Goal: Task Accomplishment & Management: Use online tool/utility

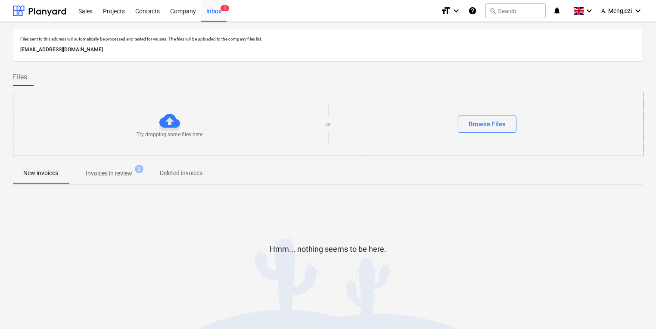
click at [103, 171] on p "Invoices in review" at bounding box center [109, 173] width 47 height 9
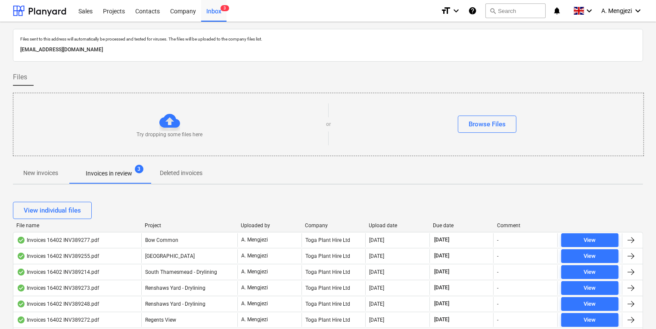
click at [316, 223] on div "Company" at bounding box center [333, 225] width 57 height 6
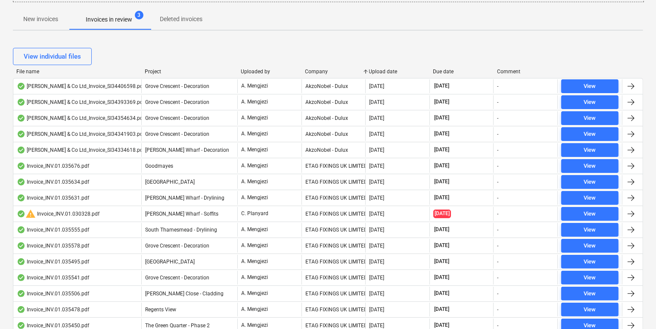
scroll to position [73, 0]
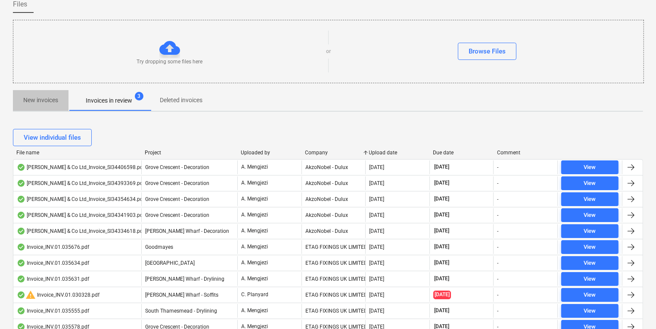
click at [33, 100] on p "New invoices" at bounding box center [40, 100] width 35 height 9
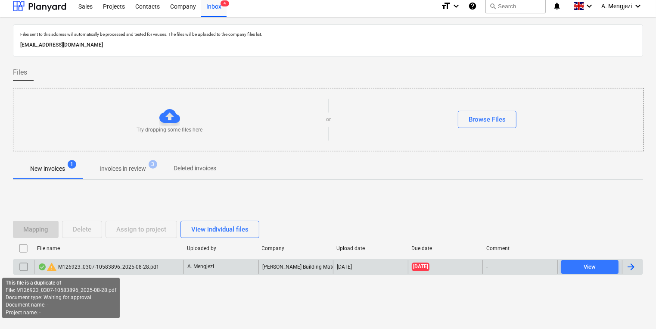
click at [50, 270] on span "warning" at bounding box center [52, 266] width 10 height 10
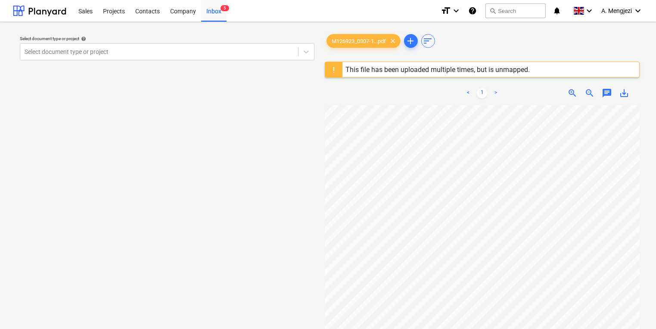
click at [475, 68] on div "This file has been uploaded multiple times, but is unmapped." at bounding box center [438, 69] width 184 height 8
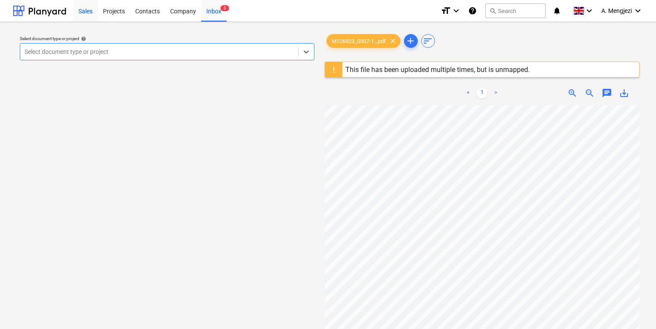
scroll to position [5, 0]
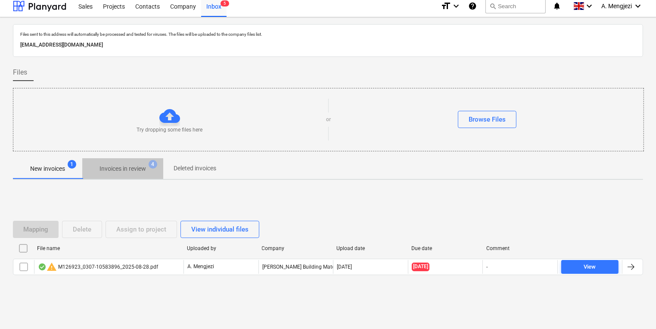
click at [111, 159] on button "Invoices in review 4" at bounding box center [122, 168] width 81 height 21
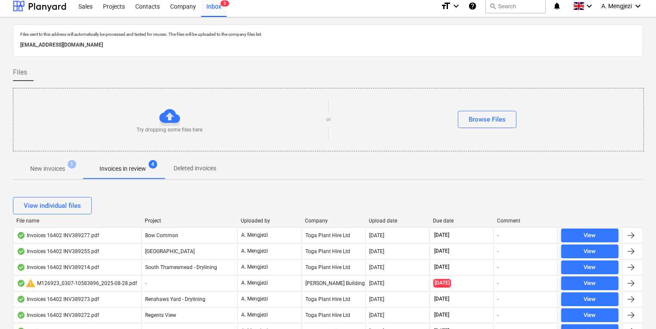
scroll to position [108, 0]
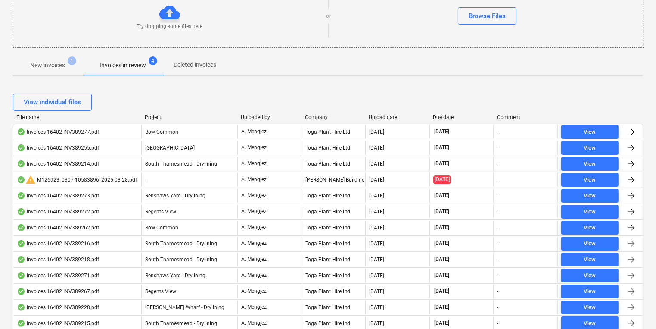
click at [321, 117] on div "Company" at bounding box center [333, 117] width 57 height 6
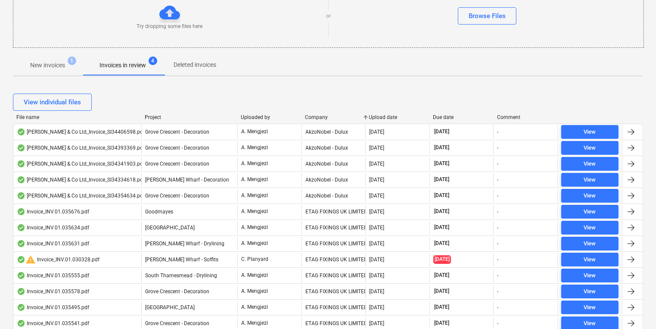
click at [320, 120] on div "File name Project Uploaded by Company Upload date Due date Comment" at bounding box center [328, 118] width 630 height 9
click at [320, 116] on div "Company" at bounding box center [333, 117] width 57 height 6
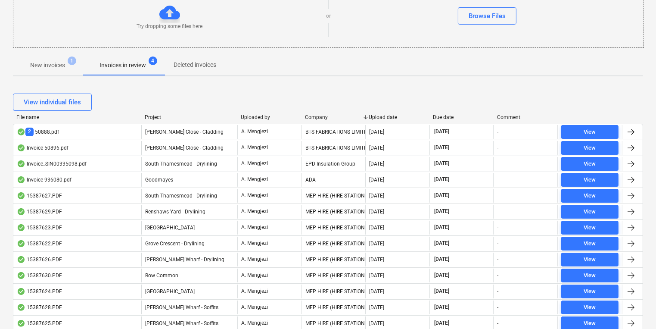
click at [316, 117] on div "Company" at bounding box center [333, 117] width 57 height 6
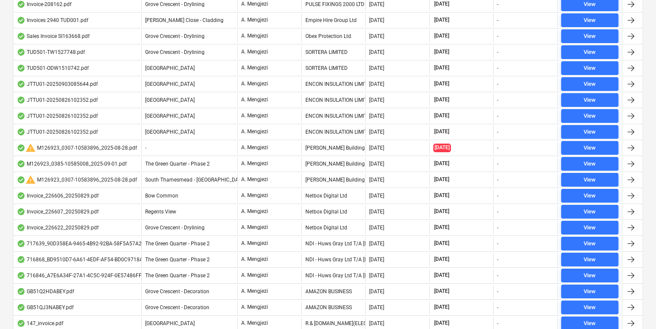
scroll to position [3106, 0]
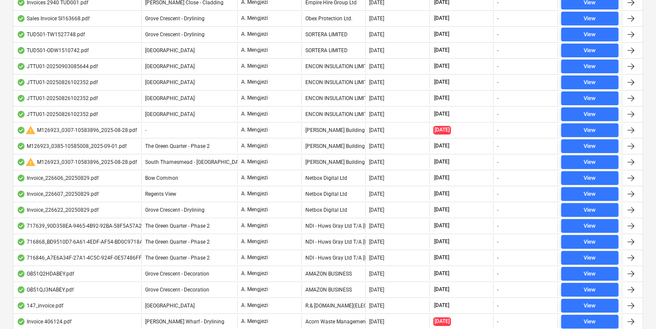
click at [317, 123] on div "[PERSON_NAME] Building Materials UK Limited t/a Minster" at bounding box center [334, 130] width 64 height 14
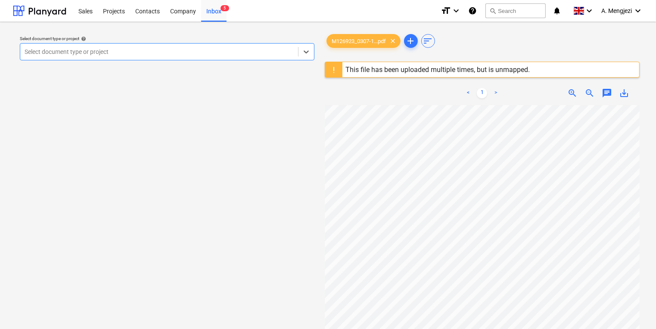
click at [235, 16] on div "Sales Projects Contacts Company Inbox 5" at bounding box center [253, 11] width 361 height 22
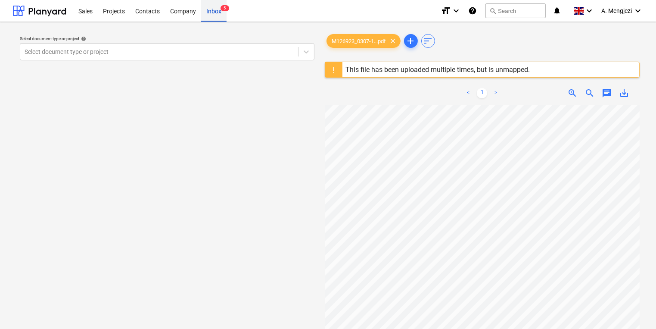
click at [227, 11] on span "5" at bounding box center [225, 8] width 9 height 6
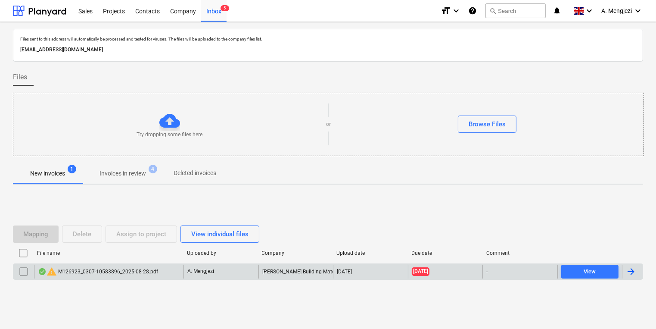
click at [36, 269] on div "warning M126923_0307-10583896_2025-08-28.pdf" at bounding box center [108, 271] width 149 height 14
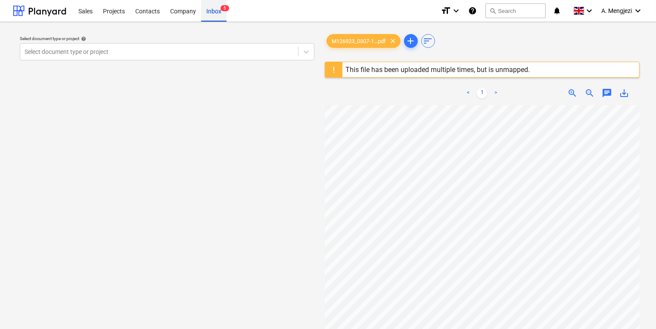
click at [214, 3] on div "Inbox 5" at bounding box center [213, 11] width 25 height 22
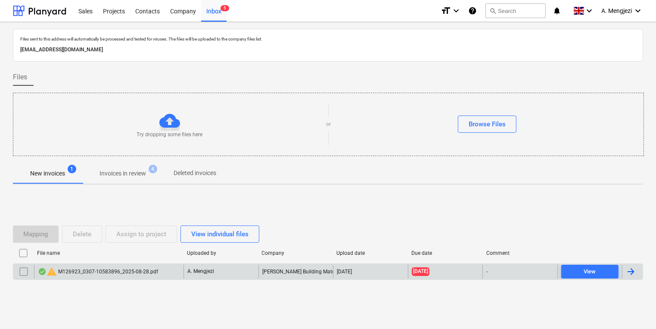
click at [26, 270] on input "checkbox" at bounding box center [24, 271] width 14 height 14
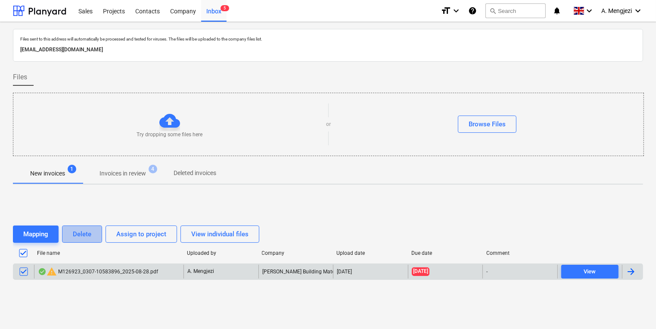
click at [81, 233] on div "Delete" at bounding box center [82, 233] width 19 height 11
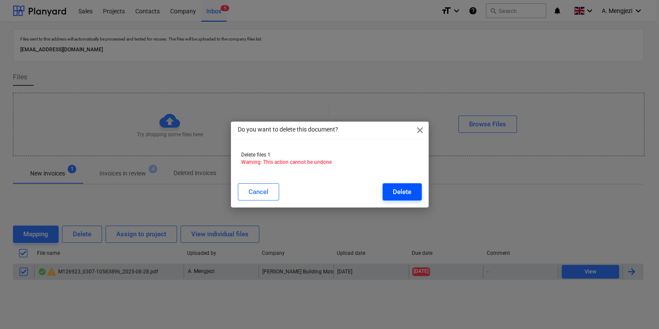
click at [406, 190] on div "Delete" at bounding box center [402, 191] width 19 height 11
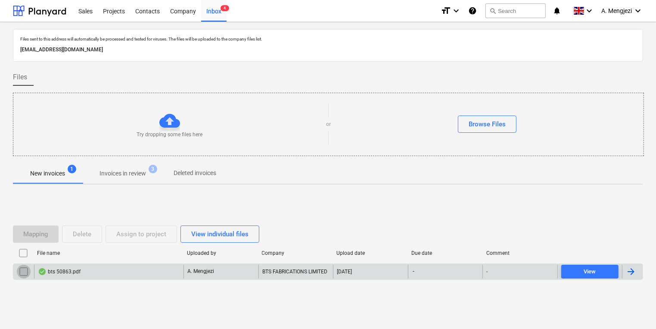
click at [19, 274] on input "checkbox" at bounding box center [24, 271] width 14 height 14
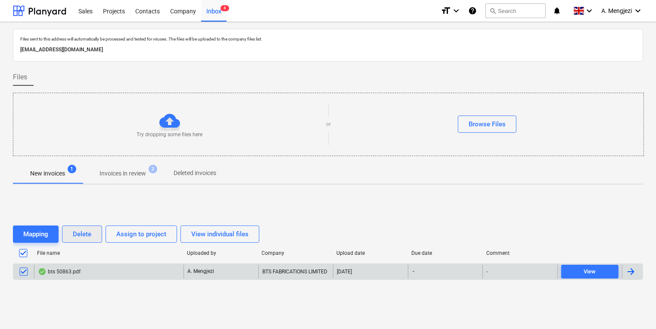
click at [81, 239] on div "Delete" at bounding box center [82, 233] width 19 height 11
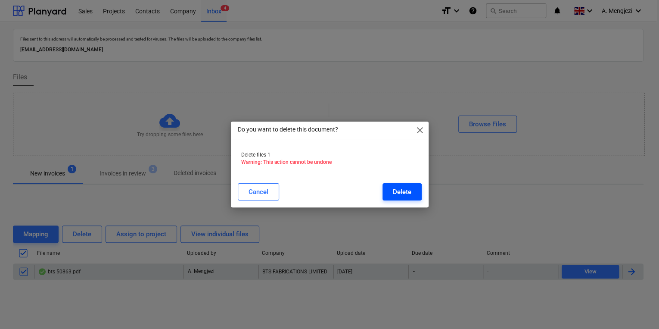
click at [410, 190] on div "Delete" at bounding box center [402, 191] width 19 height 11
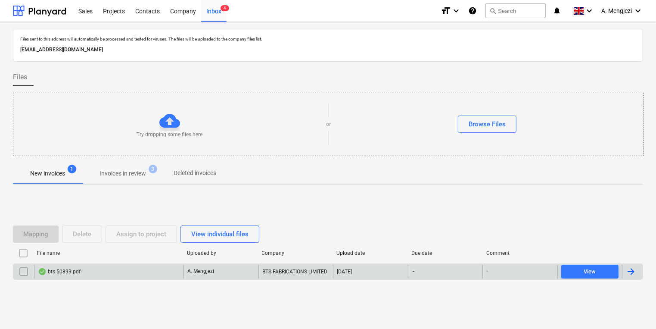
click at [108, 263] on div "bts 50893.pdf A. Mengjezi BTS FABRICATIONS LIMITED 03.09.2025 - - View" at bounding box center [328, 271] width 630 height 16
click at [109, 267] on div "bts 50893.pdf" at bounding box center [108, 271] width 149 height 14
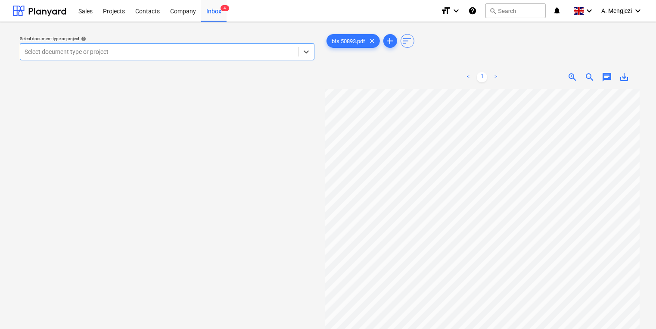
scroll to position [17, 0]
click at [230, 50] on div at bounding box center [159, 51] width 269 height 9
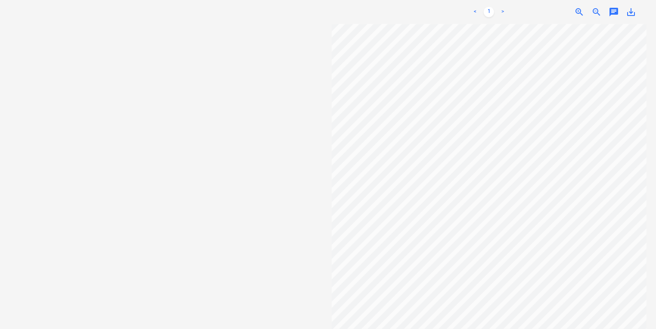
scroll to position [52, 0]
click at [165, 87] on div "Select document type or project help Select document type or project" at bounding box center [170, 137] width 315 height 368
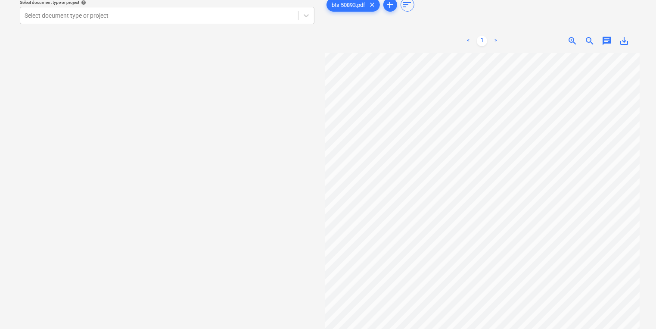
scroll to position [0, 0]
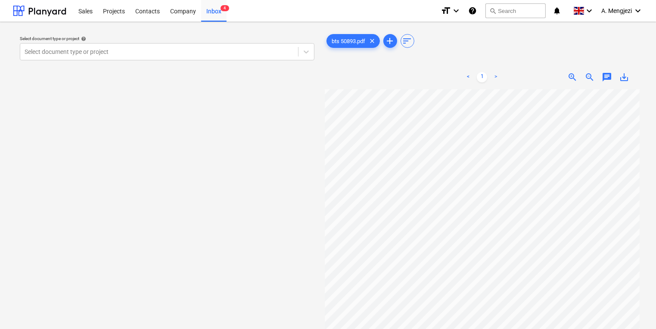
click at [171, 63] on div "Select document type or project help Select document type or project" at bounding box center [167, 47] width 302 height 31
click at [174, 53] on div at bounding box center [159, 51] width 269 height 9
click at [131, 47] on div at bounding box center [159, 51] width 269 height 9
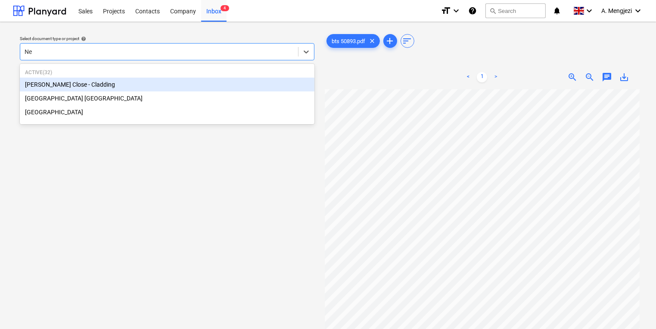
type input "New"
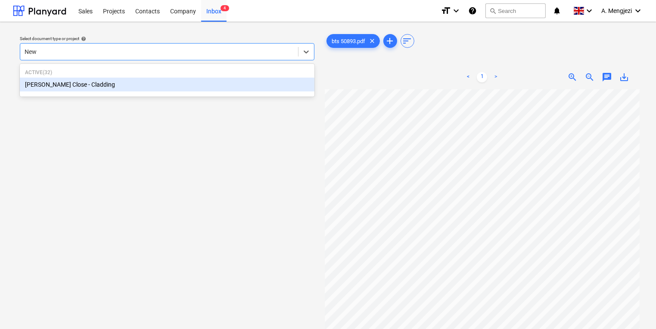
click at [189, 89] on div "[PERSON_NAME] Close - Cladding" at bounding box center [167, 85] width 295 height 14
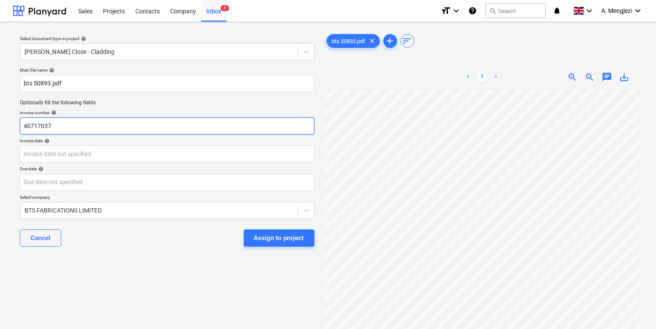
drag, startPoint x: 71, startPoint y: 125, endPoint x: -209, endPoint y: 96, distance: 281.5
click at [0, 96] on html "Sales Projects Contacts Company Inbox 4 format_size keyboard_arrow_down help se…" at bounding box center [328, 164] width 656 height 329
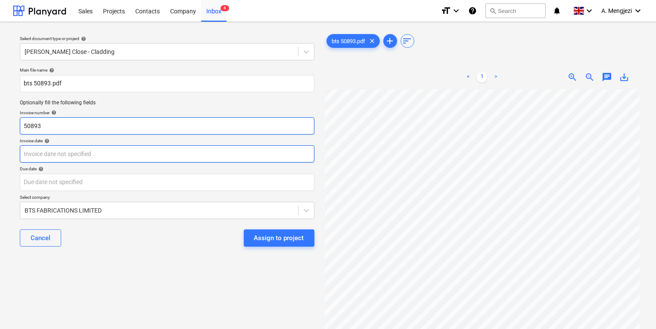
type input "50893"
click at [203, 156] on body "Sales Projects Contacts Company Inbox 4 format_size keyboard_arrow_down help se…" at bounding box center [328, 164] width 656 height 329
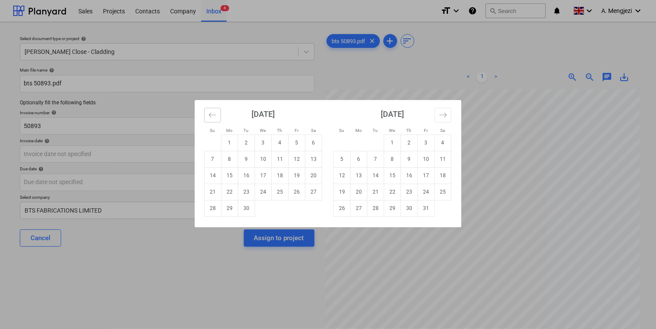
click at [219, 116] on button "Move backward to switch to the previous month." at bounding box center [212, 115] width 17 height 15
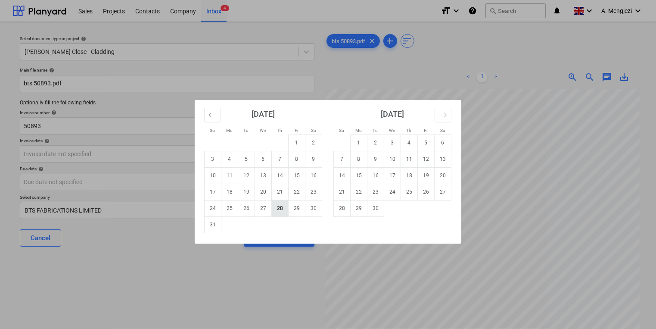
click at [285, 208] on td "28" at bounding box center [280, 208] width 17 height 16
type input "28 Aug 2025"
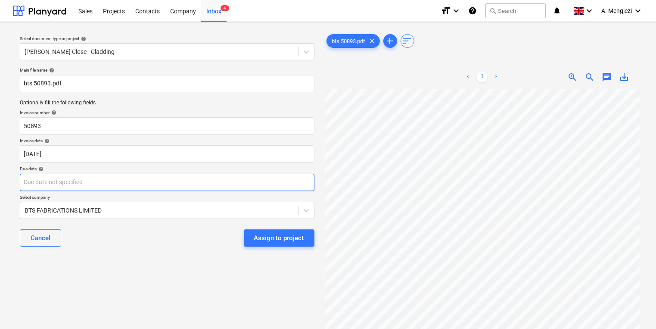
click at [226, 184] on body "Sales Projects Contacts Company Inbox 4 format_size keyboard_arrow_down help se…" at bounding box center [328, 164] width 656 height 329
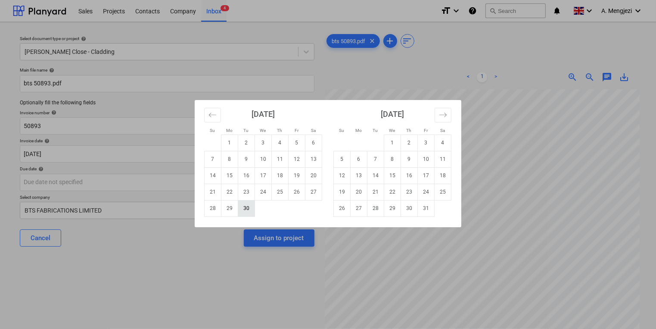
click at [247, 209] on td "30" at bounding box center [246, 208] width 17 height 16
type input "30 Sep 2025"
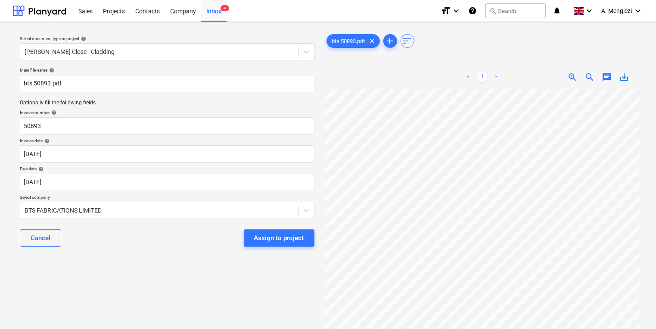
click at [152, 230] on div "Cancel Assign to project" at bounding box center [167, 237] width 295 height 31
click at [232, 236] on div "Cancel Assign to project" at bounding box center [167, 237] width 295 height 31
click at [253, 238] on button "Assign to project" at bounding box center [279, 237] width 71 height 17
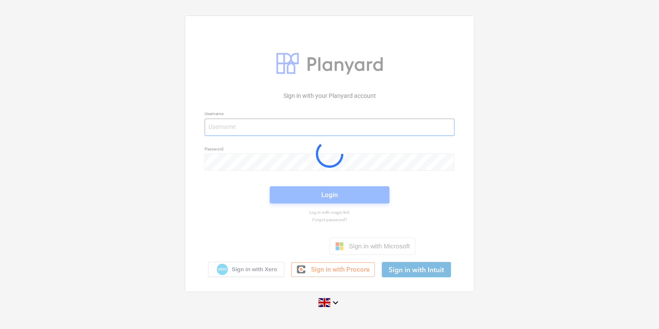
type input "carol.stevens@tudormay.com"
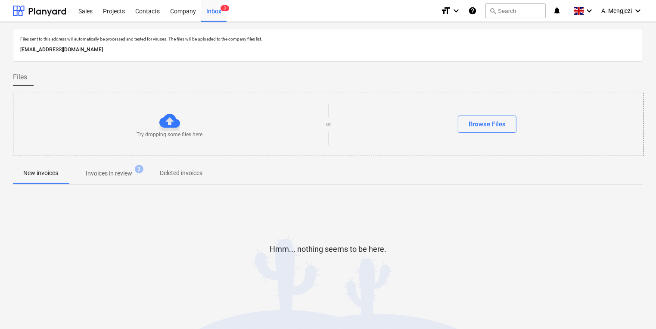
click at [120, 167] on span "Invoices in review 3" at bounding box center [108, 173] width 81 height 16
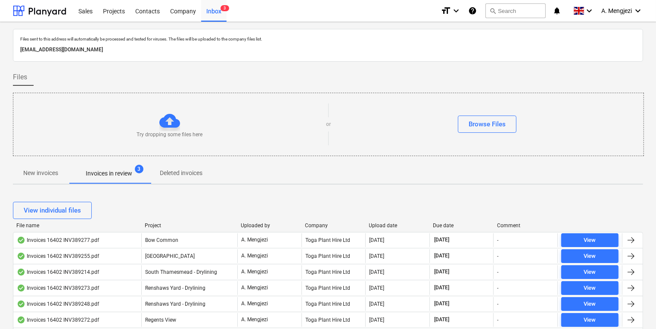
click at [338, 225] on div "Company" at bounding box center [333, 225] width 57 height 6
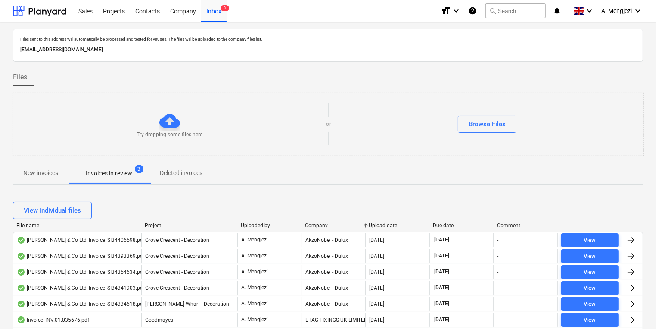
click at [324, 225] on div "Company" at bounding box center [333, 225] width 57 height 6
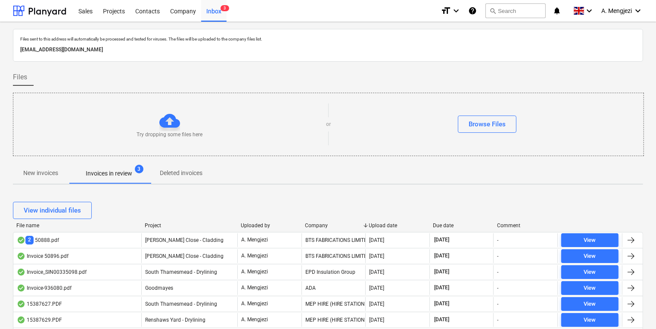
click at [323, 225] on div "Company" at bounding box center [333, 225] width 57 height 6
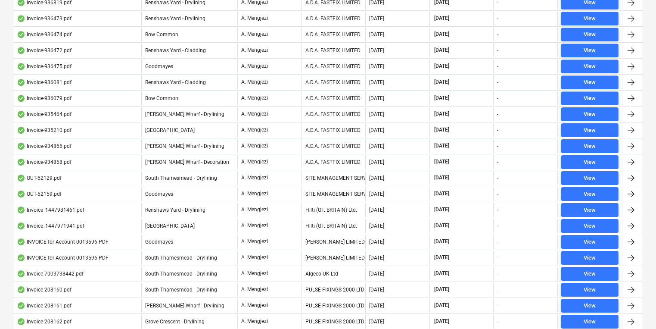
scroll to position [2692, 0]
